Goal: Transaction & Acquisition: Obtain resource

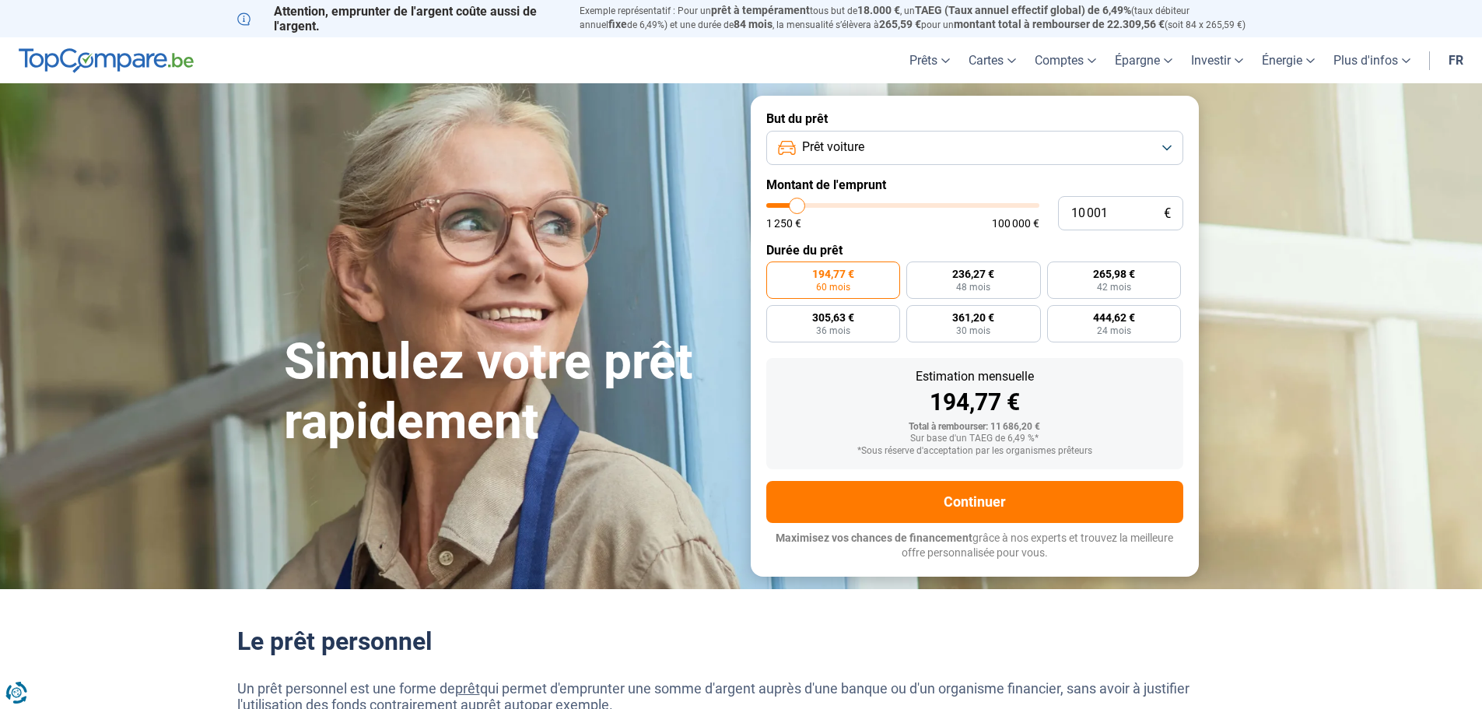
type input "10 500"
type input "10500"
type input "11 000"
type input "11000"
type input "11 250"
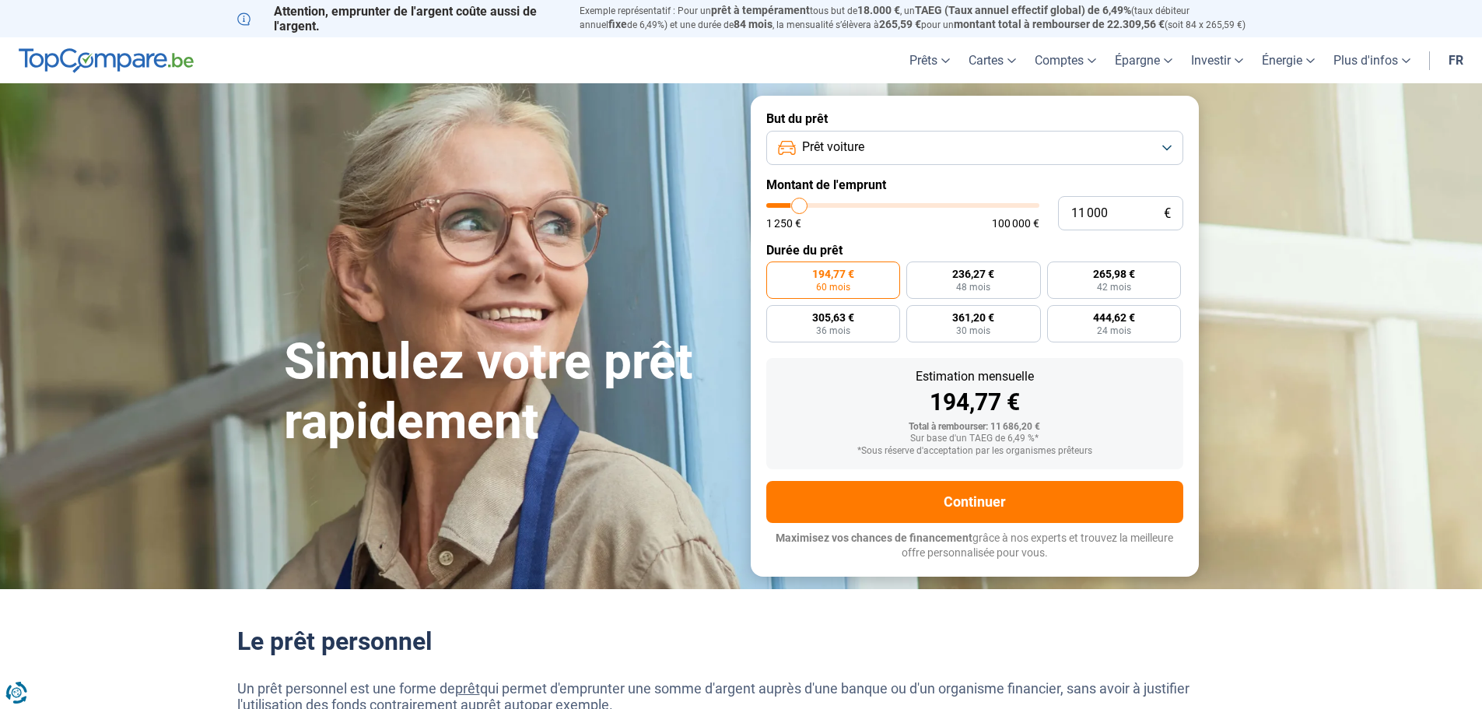
type input "11250"
type input "11 500"
type input "11500"
type input "11 750"
type input "11750"
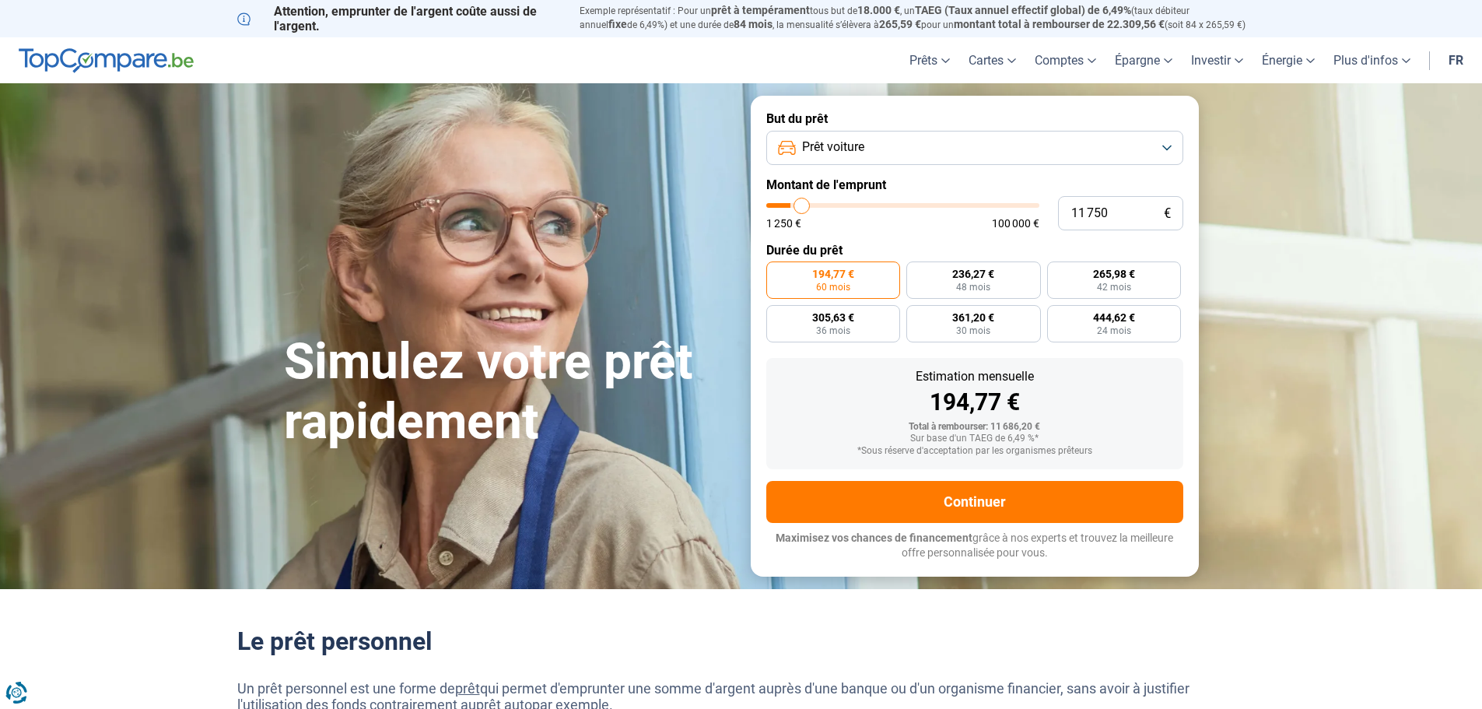
type input "12 750"
type input "12750"
type input "13 500"
type input "13500"
type input "14 000"
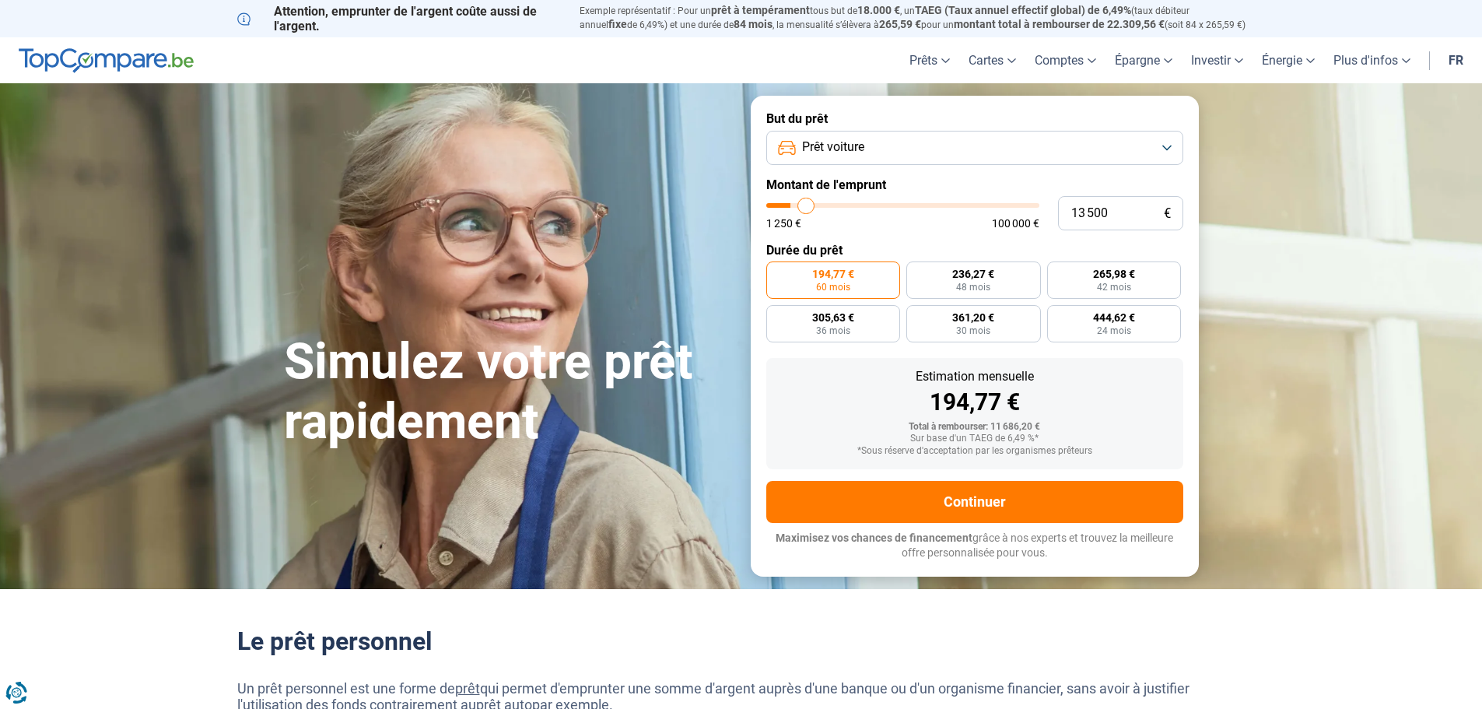
type input "14000"
type input "14 250"
type input "14250"
type input "14 500"
type input "14500"
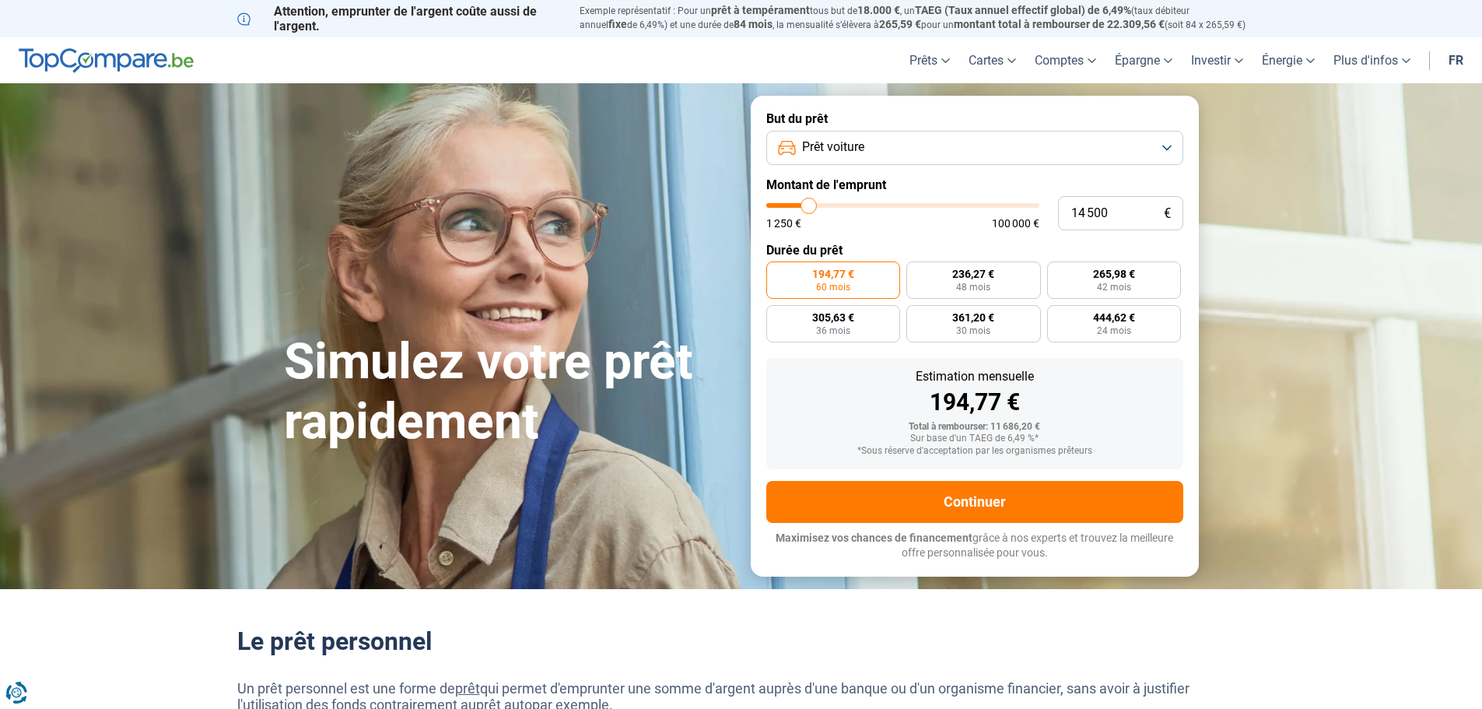
type input "15 500"
type input "15500"
type input "18 000"
type input "18000"
type input "20 250"
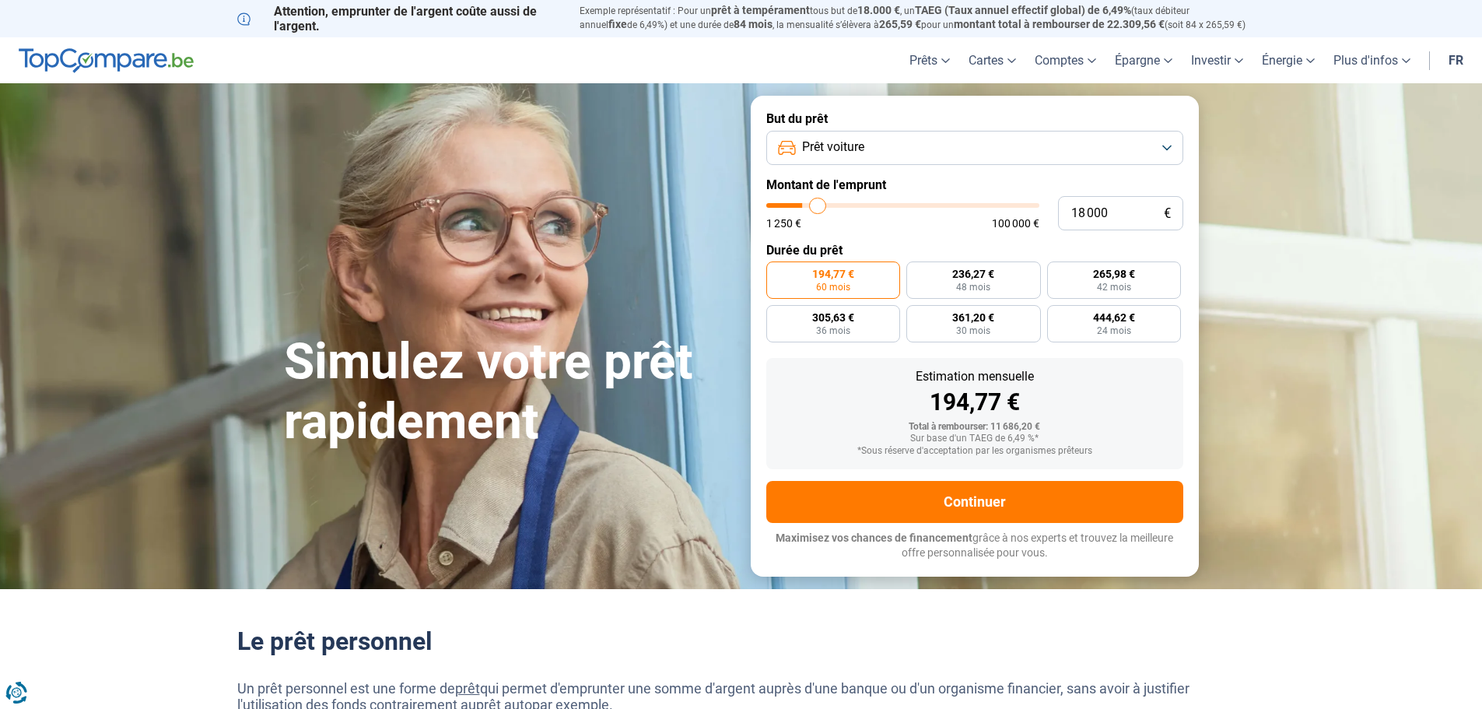
type input "20250"
type input "22 250"
type input "22250"
type input "23 750"
drag, startPoint x: 797, startPoint y: 206, endPoint x: 833, endPoint y: 206, distance: 36.6
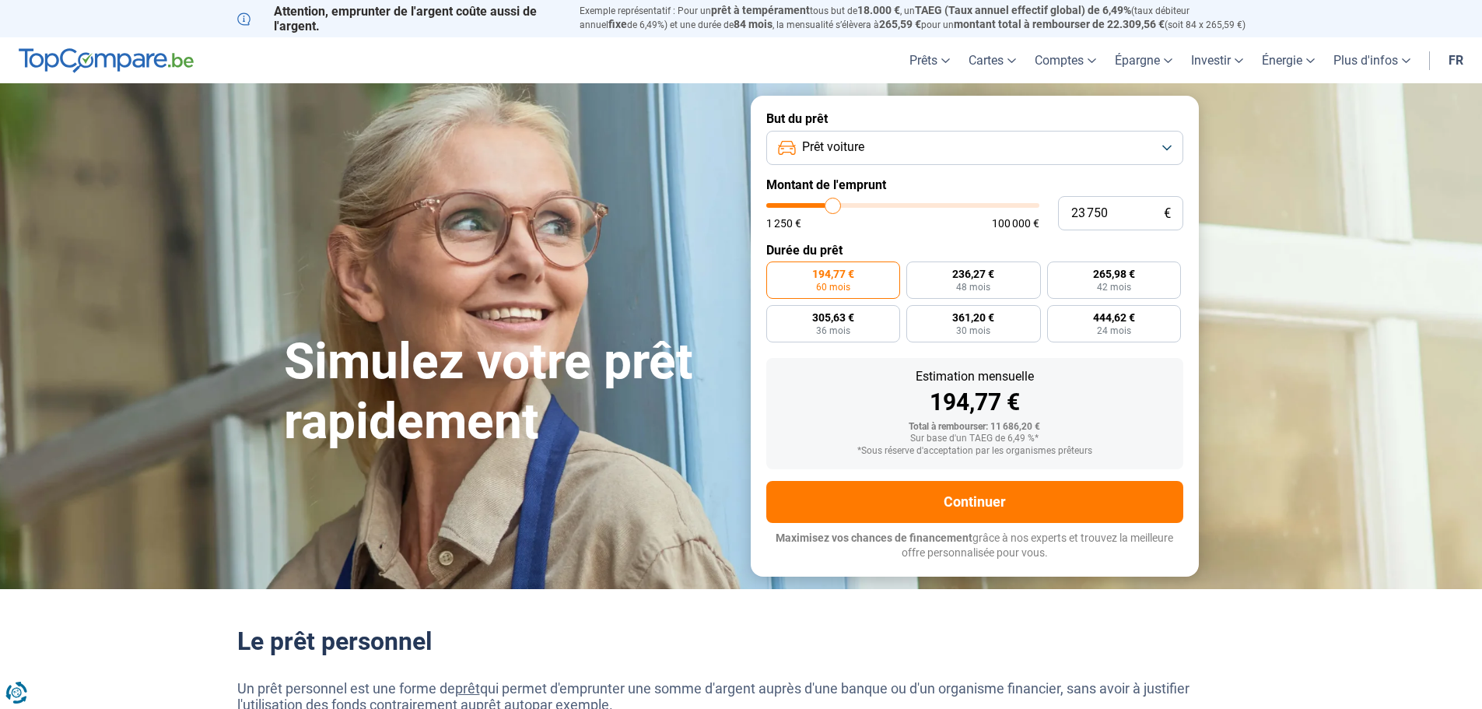
type input "23750"
click at [833, 206] on input "range" at bounding box center [902, 205] width 273 height 5
radio input "false"
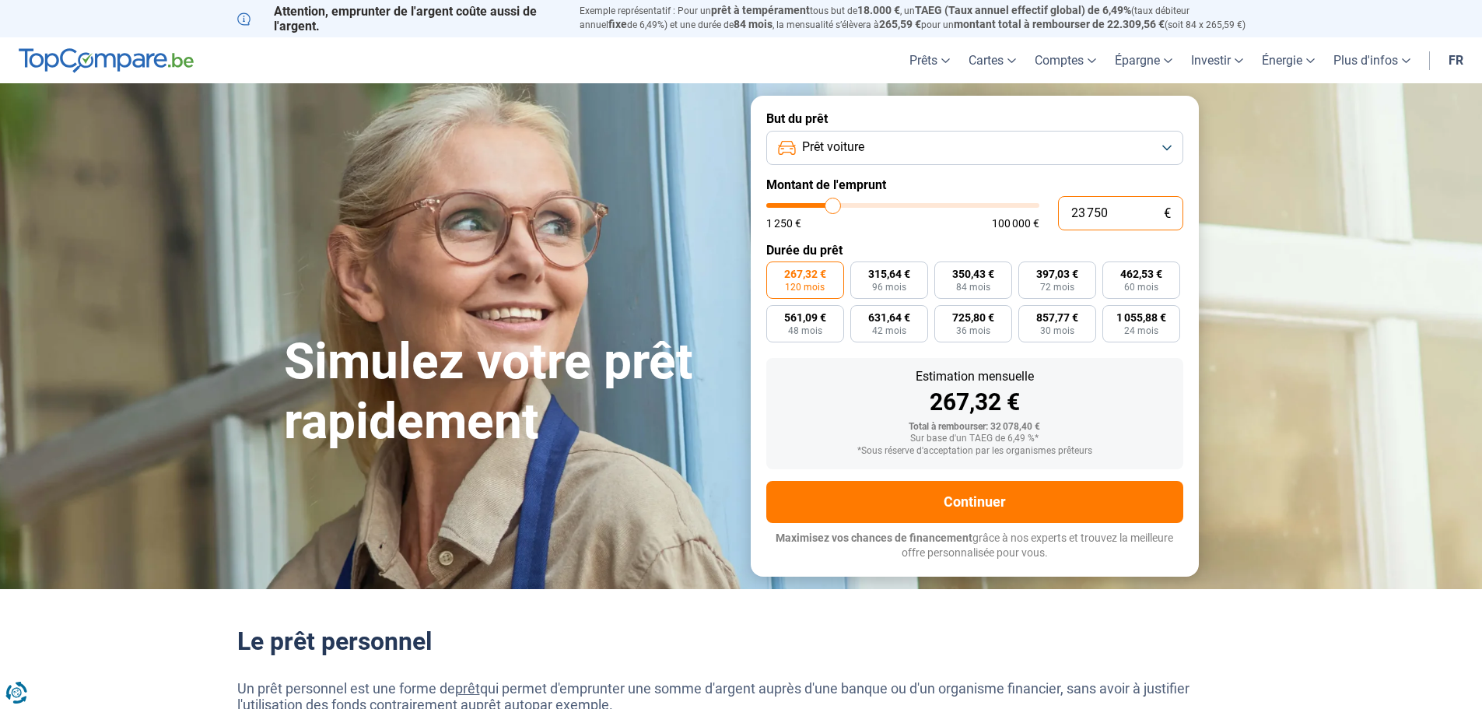
drag, startPoint x: 1115, startPoint y: 210, endPoint x: 972, endPoint y: 205, distance: 143.2
click at [972, 205] on div "23 750 € 1 250 € 100 000 €" at bounding box center [974, 213] width 417 height 34
type input "2"
type input "1250"
type input "22"
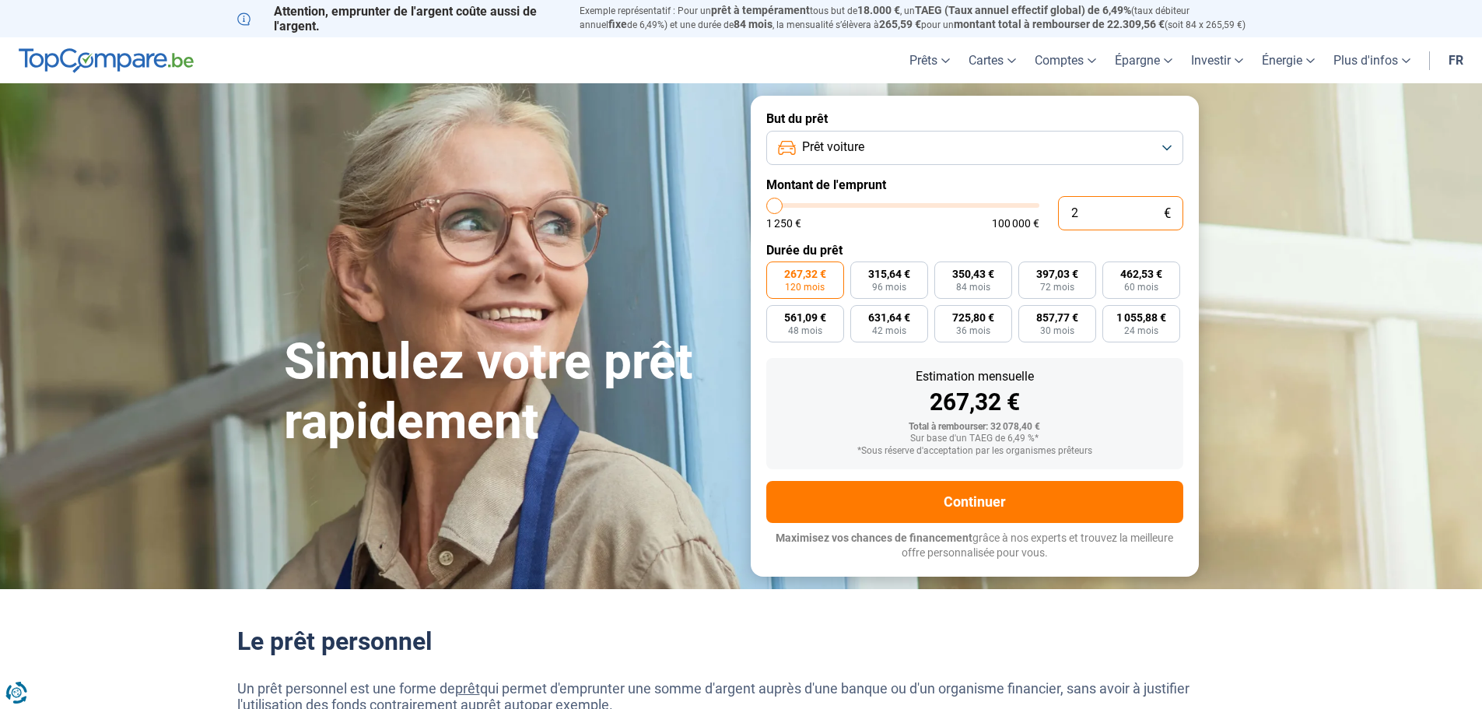
type input "1250"
type input "220"
type input "1250"
type input "2 200"
type input "2250"
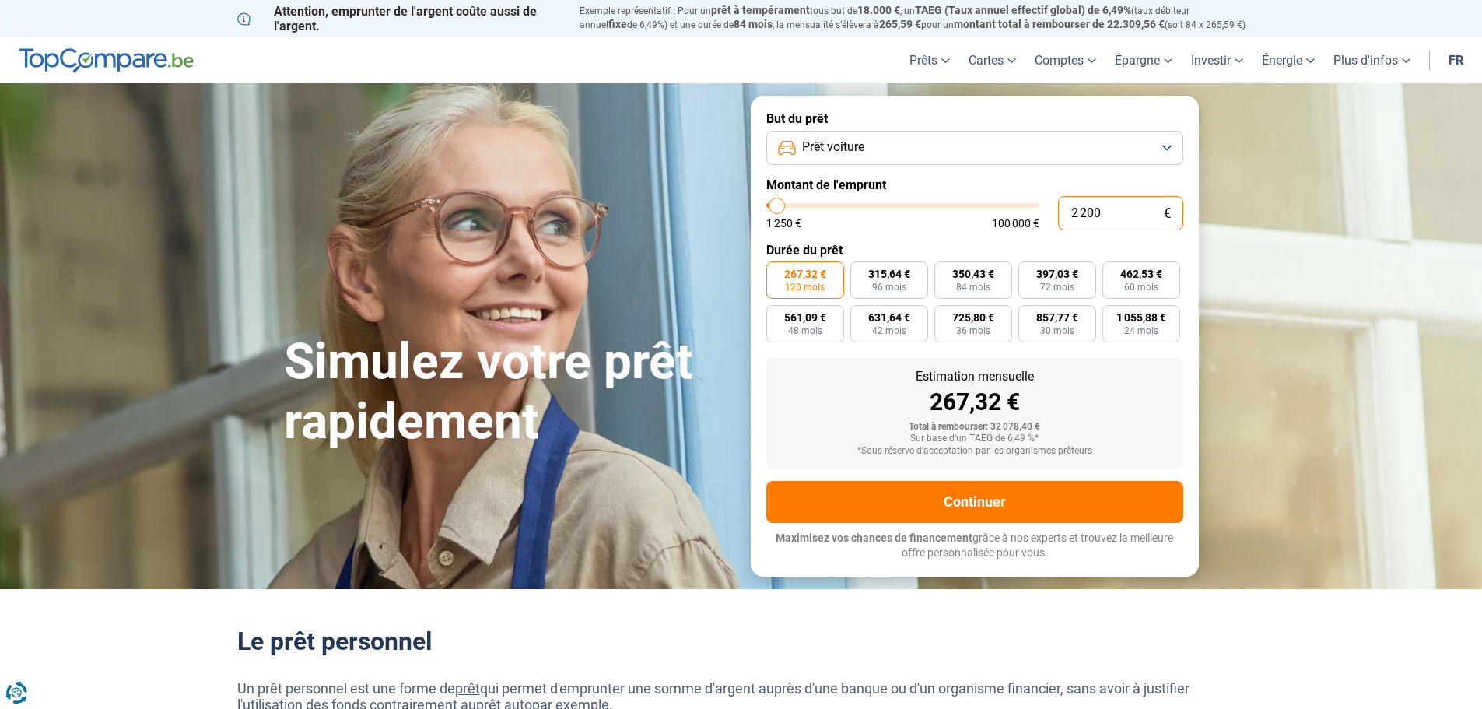
type input "22 000"
type input "22000"
type input "22 000"
click at [979, 282] on span "84 mois" at bounding box center [973, 286] width 34 height 9
click at [944, 271] on input "324,61 € 84 mois" at bounding box center [939, 266] width 10 height 10
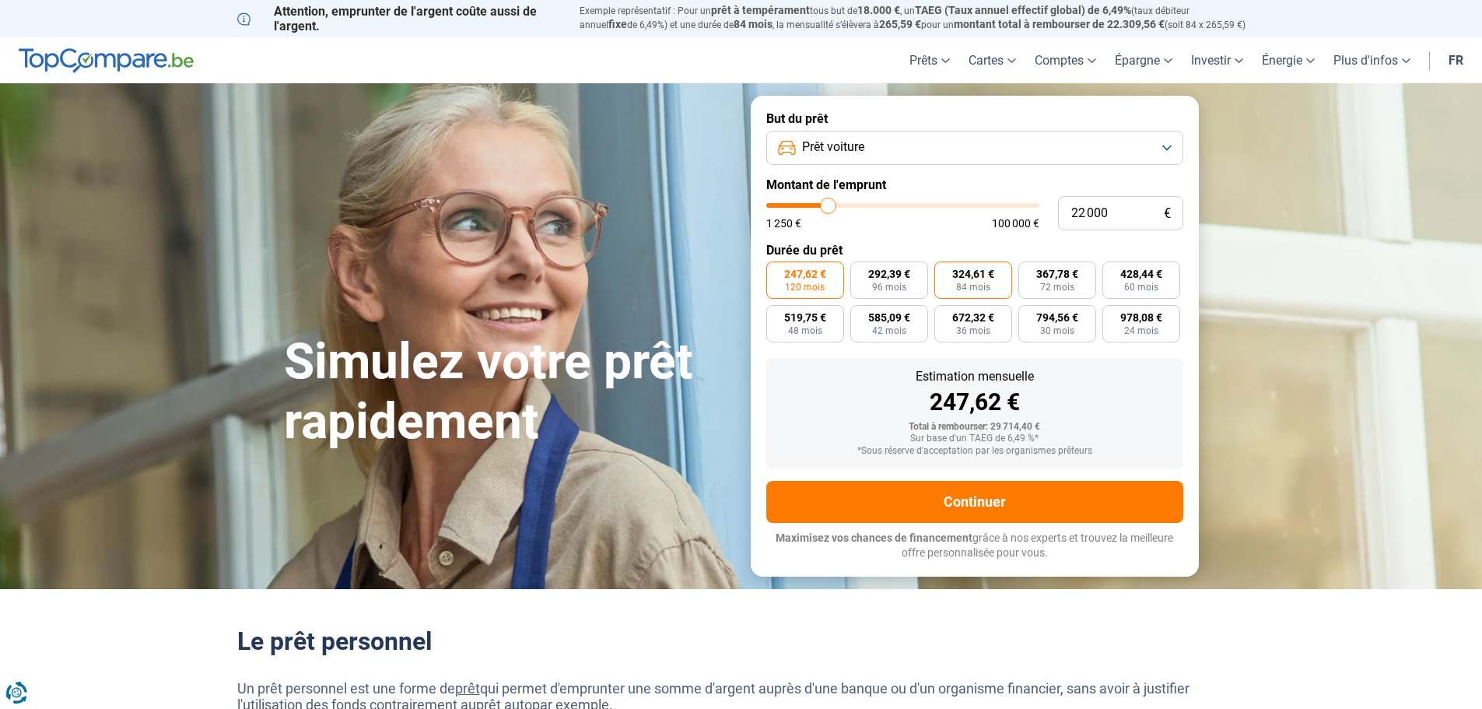
radio input "true"
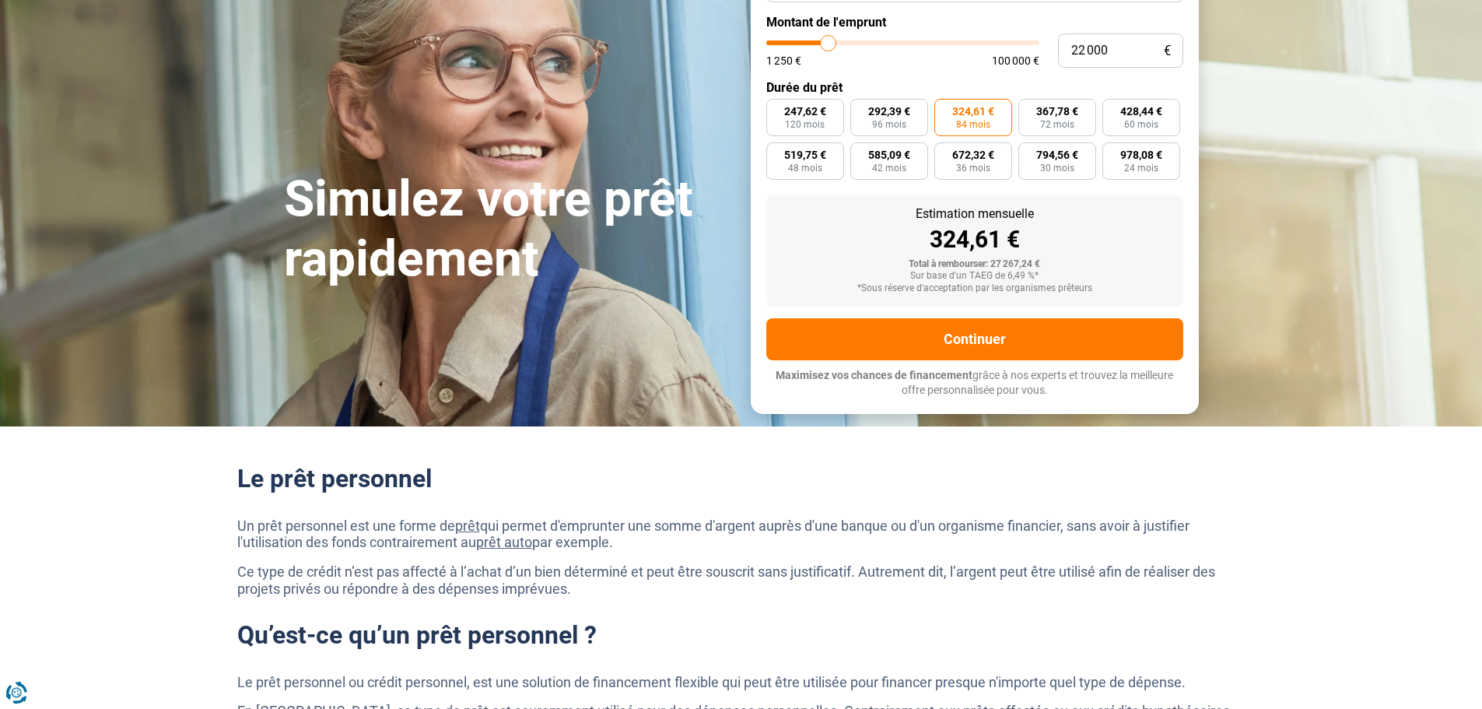
scroll to position [156, 0]
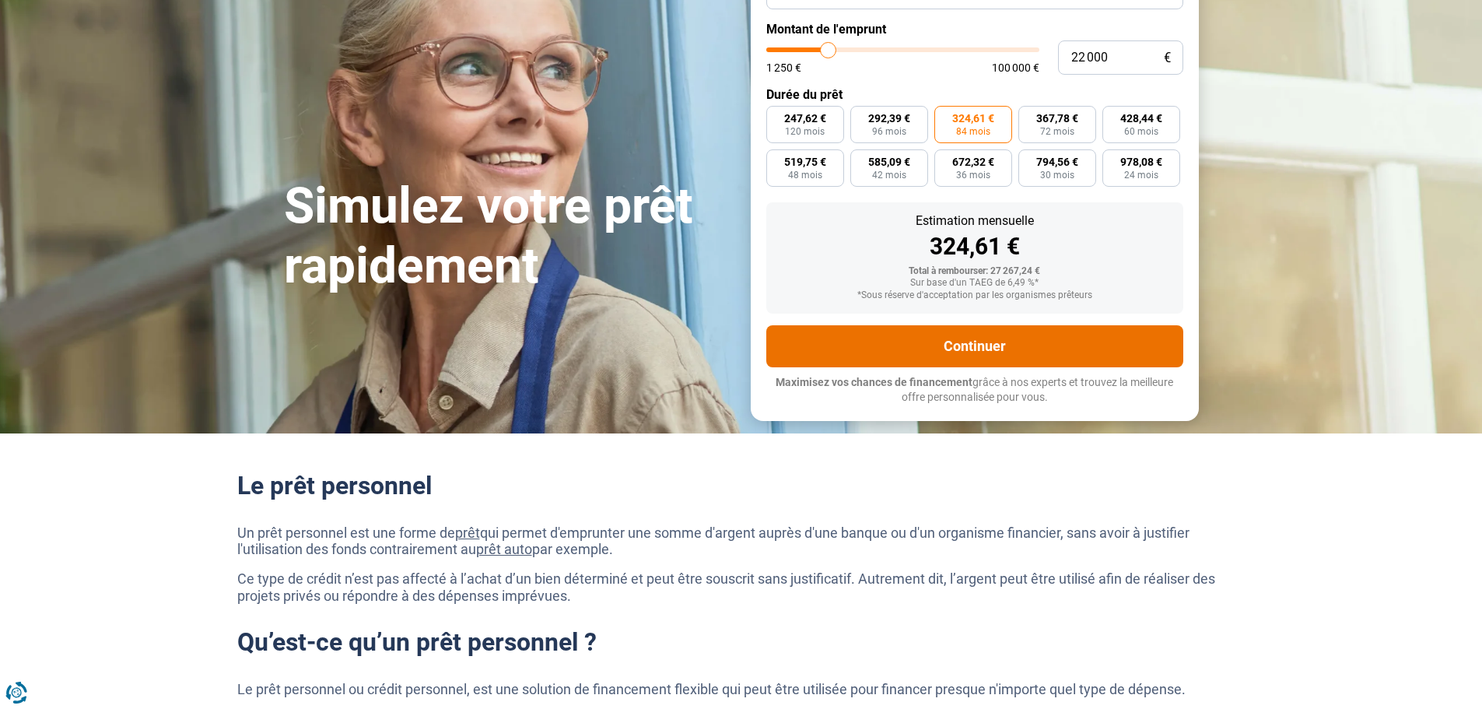
click at [943, 347] on button "Continuer" at bounding box center [974, 346] width 417 height 42
